Goal: Contribute content

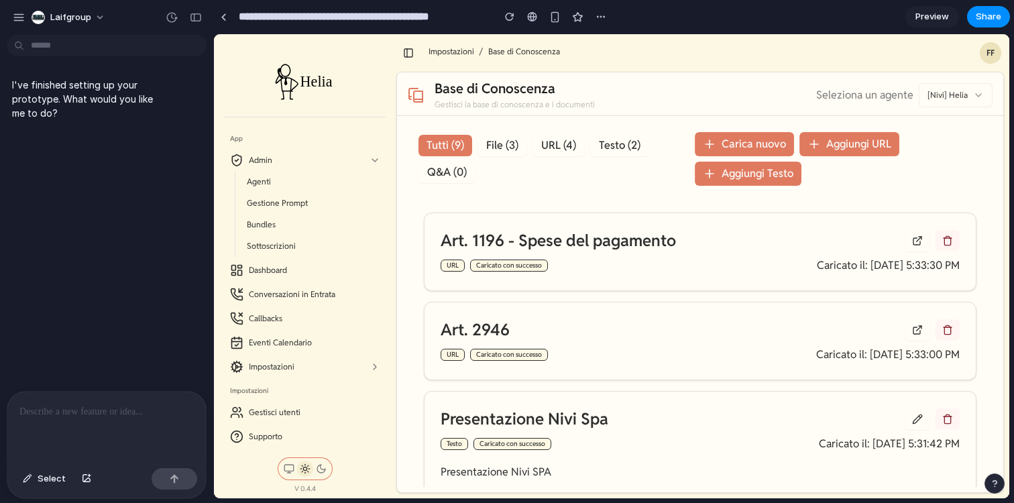
click at [87, 412] on p at bounding box center [106, 412] width 174 height 16
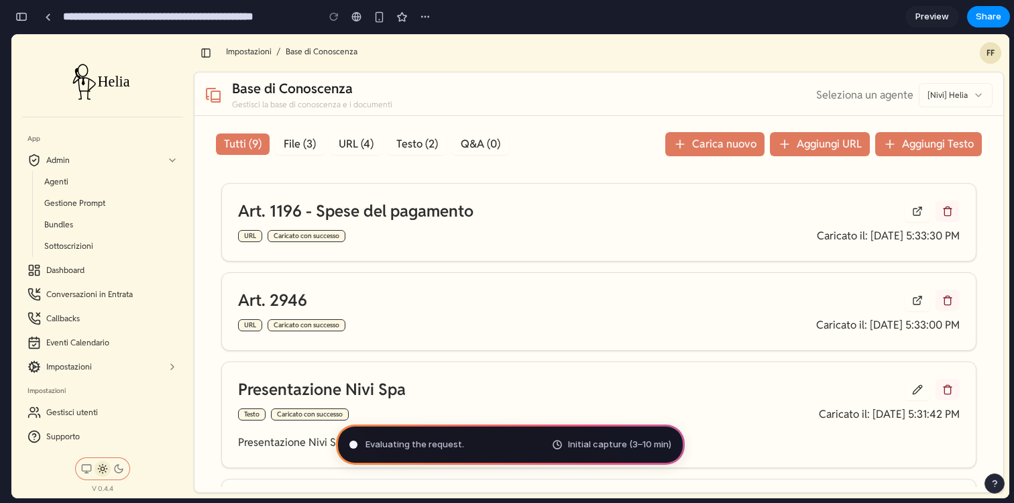
click at [19, 13] on div "button" at bounding box center [21, 16] width 12 height 9
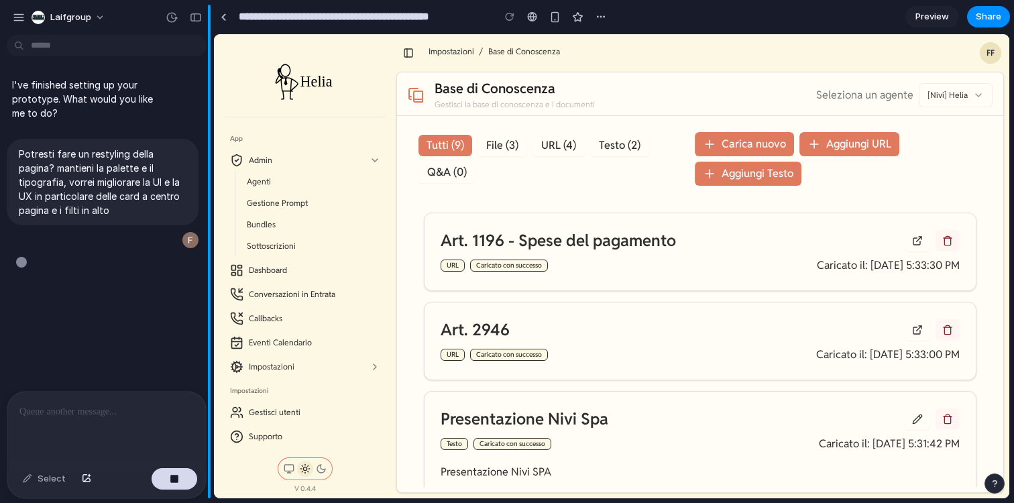
type input "**********"
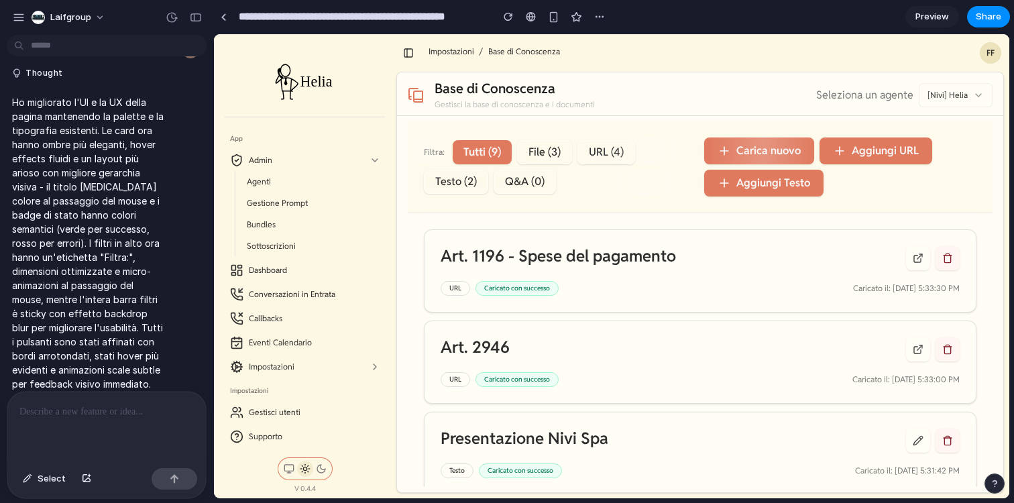
drag, startPoint x: 786, startPoint y: 179, endPoint x: 868, endPoint y: 184, distance: 82.0
click at [824, 184] on button "Aggiungi Testo" at bounding box center [763, 183] width 119 height 27
click at [526, 152] on button "File (3)" at bounding box center [544, 152] width 55 height 24
click at [549, 163] on button "File (3)" at bounding box center [544, 152] width 55 height 24
click at [509, 177] on button "Q&A (0)" at bounding box center [525, 182] width 62 height 24
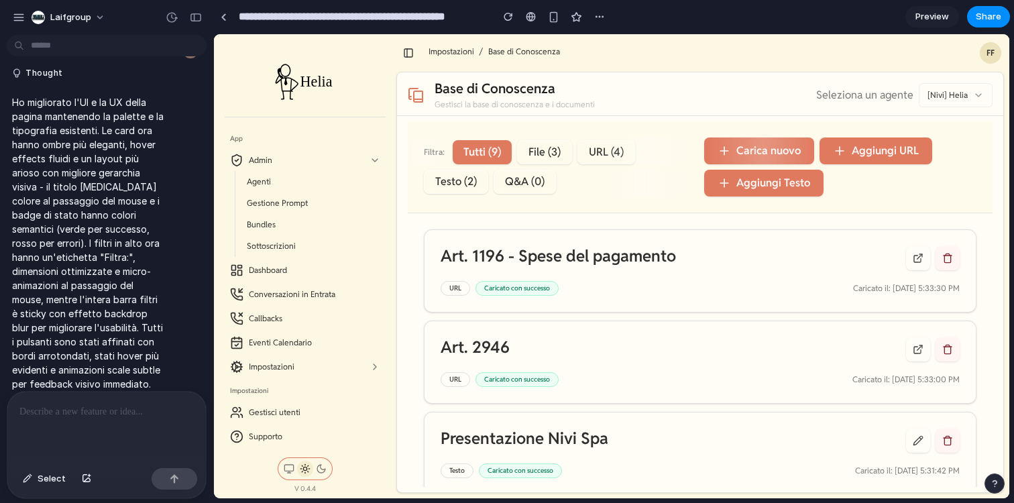
click at [463, 177] on button "Testo (2)" at bounding box center [456, 182] width 64 height 24
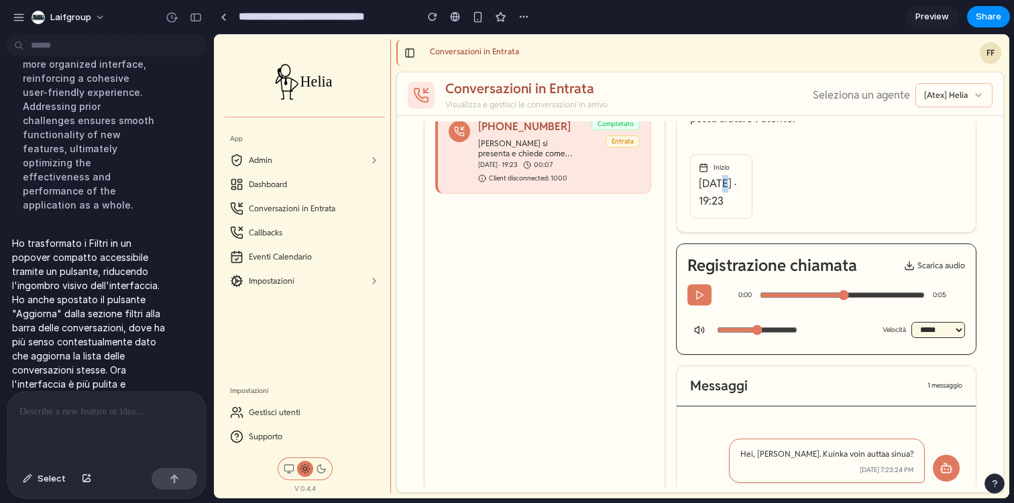
scroll to position [129, 0]
click at [406, 45] on button at bounding box center [409, 53] width 19 height 19
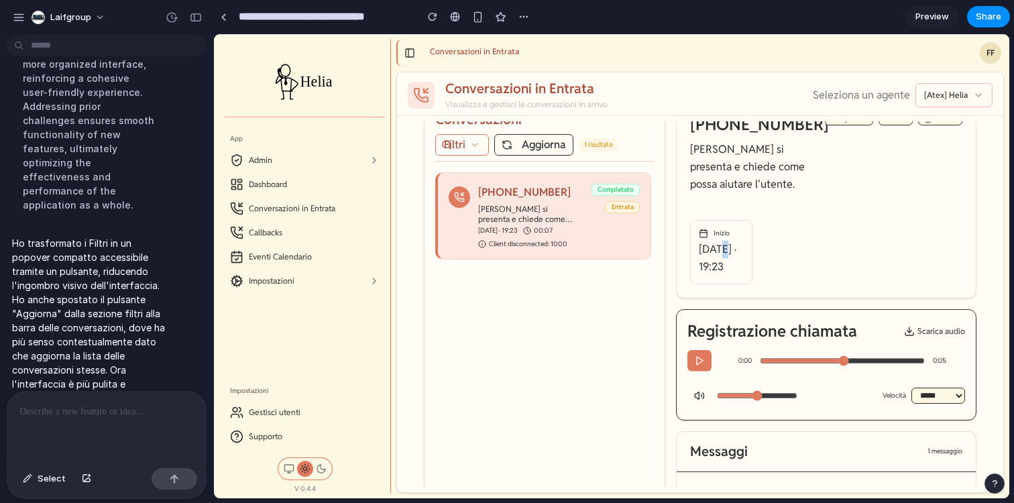
scroll to position [0, 0]
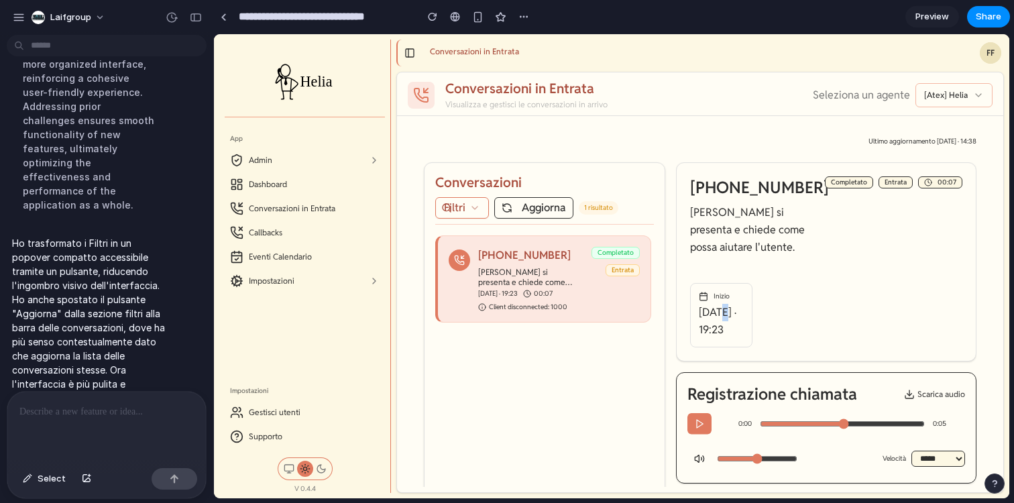
click at [606, 260] on div "Completato Entrata" at bounding box center [616, 262] width 48 height 30
click at [535, 313] on button "+393801442559 Helia si presenta e chiede come possa aiutare l'utente. 6 ott 202…" at bounding box center [543, 278] width 216 height 87
click at [724, 313] on p "6 ott 2025 · 19:23" at bounding box center [721, 321] width 45 height 35
